Goal: Task Accomplishment & Management: Manage account settings

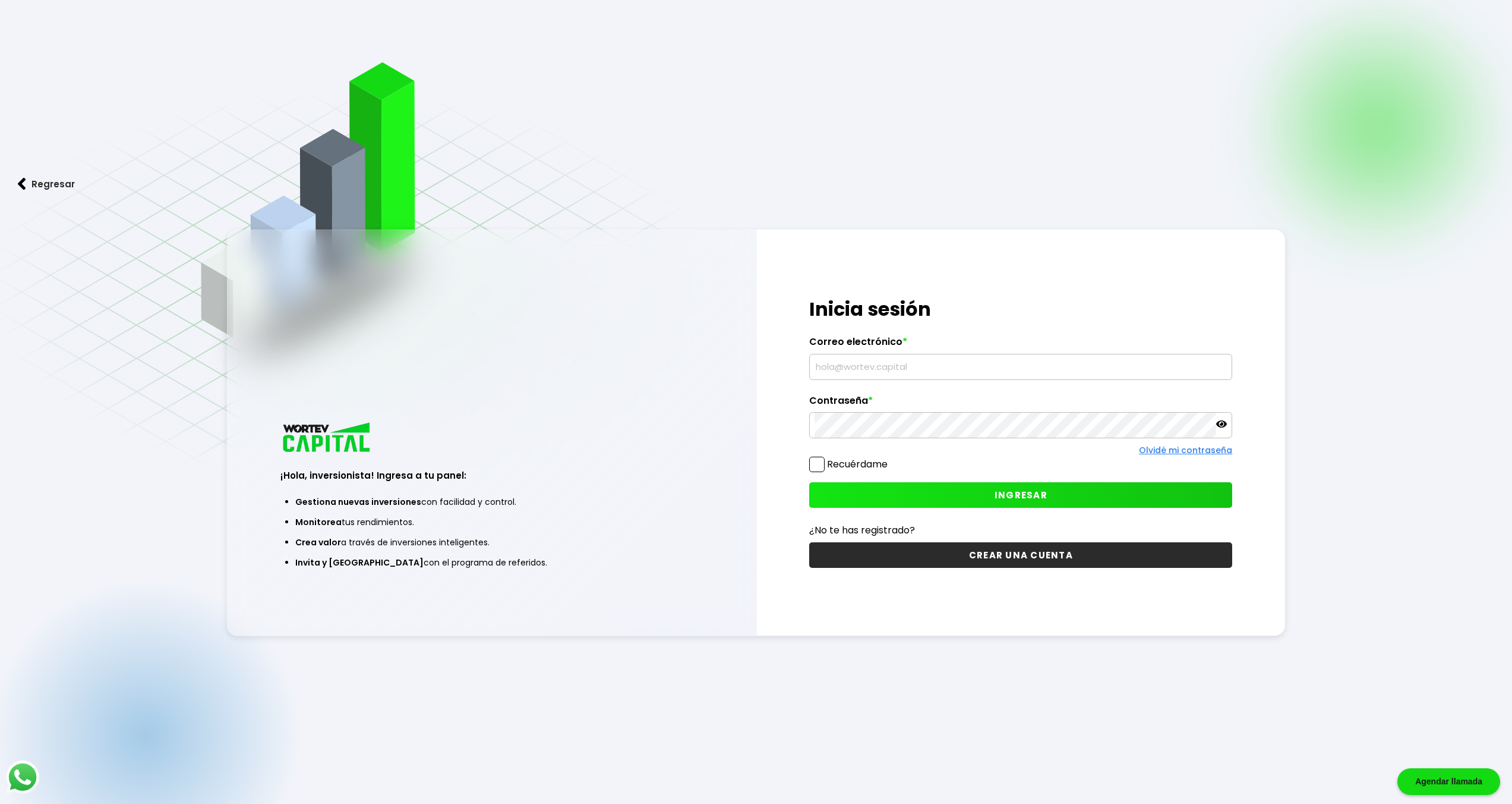
type input "[PERSON_NAME][EMAIL_ADDRESS][DOMAIN_NAME]"
click at [1001, 494] on span "INGRESAR" at bounding box center [1021, 495] width 53 height 12
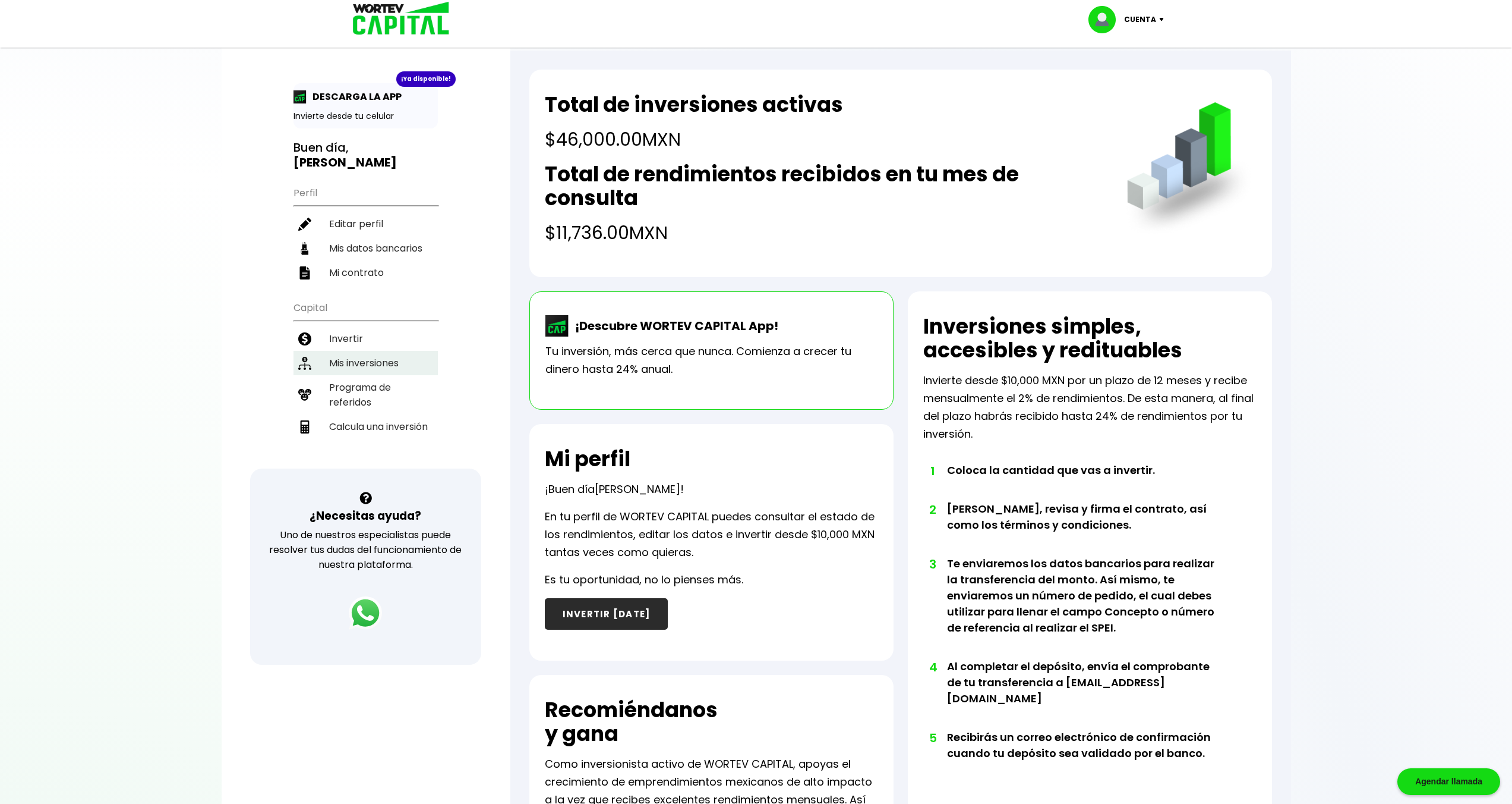
click at [368, 350] on li "Mis inversiones" at bounding box center [365, 363] width 145 height 24
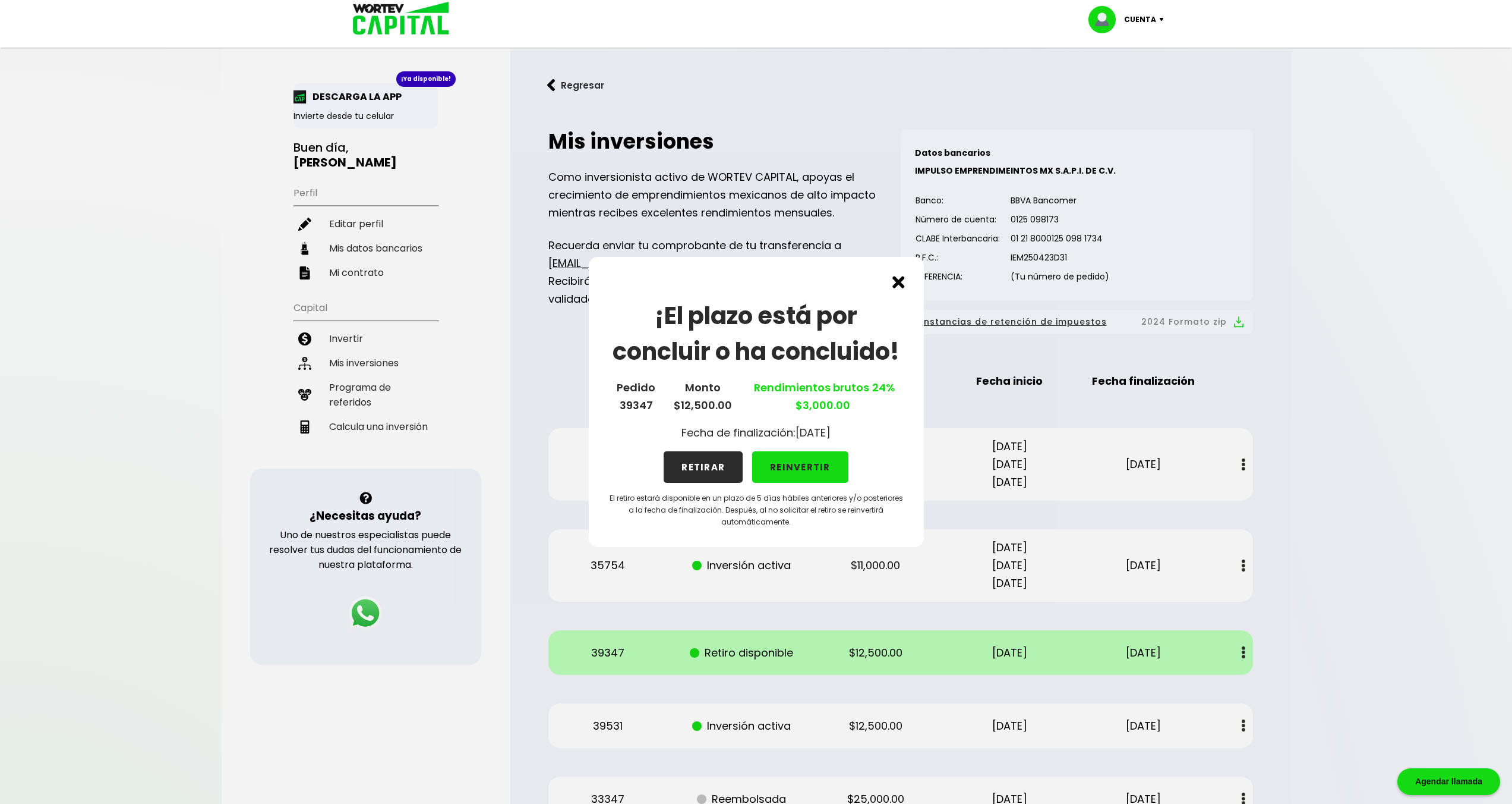
click at [690, 465] on button "RETIRAR" at bounding box center [703, 467] width 79 height 31
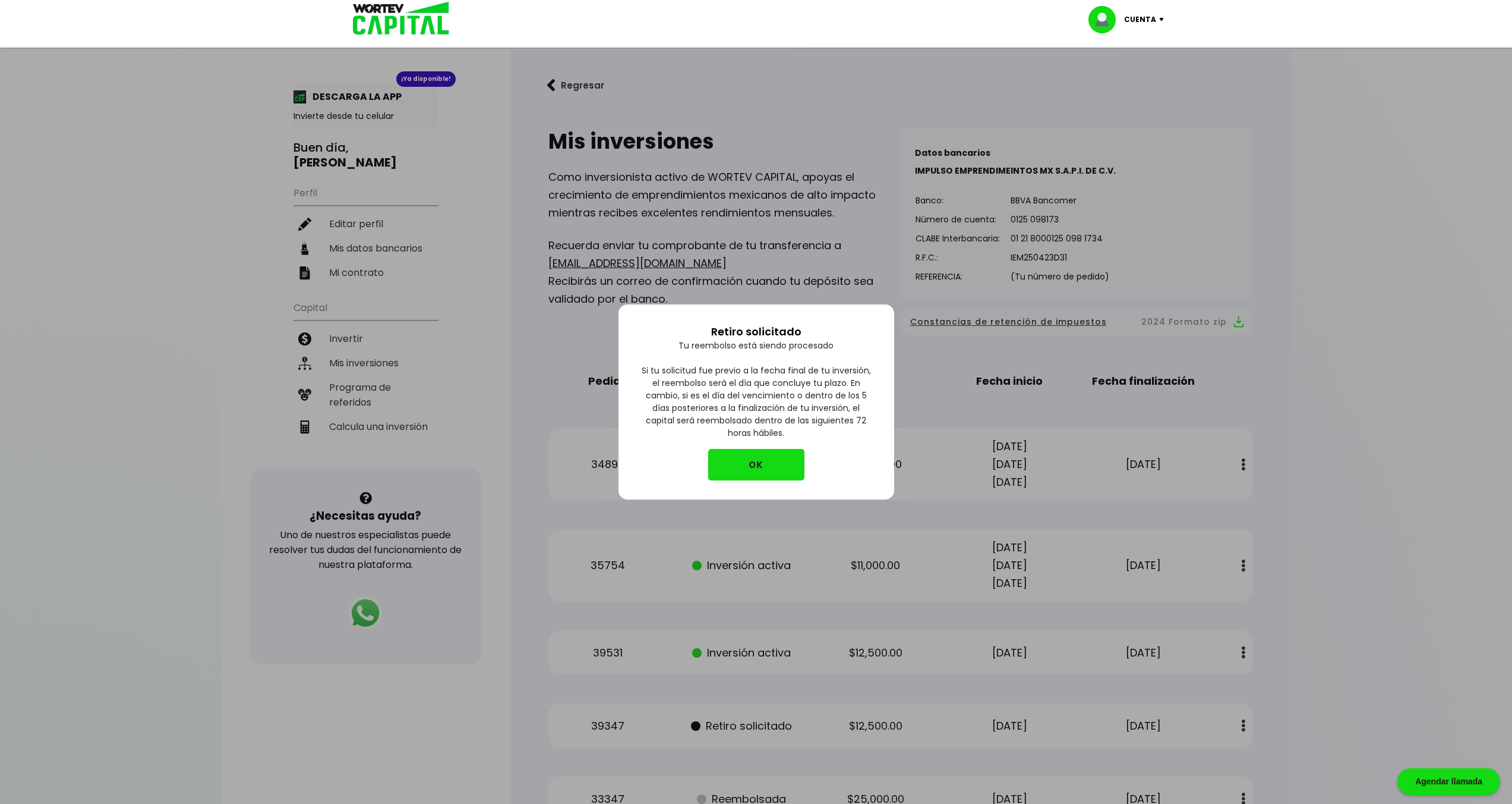
click at [739, 471] on button "OK" at bounding box center [756, 464] width 96 height 31
